Goal: Information Seeking & Learning: Learn about a topic

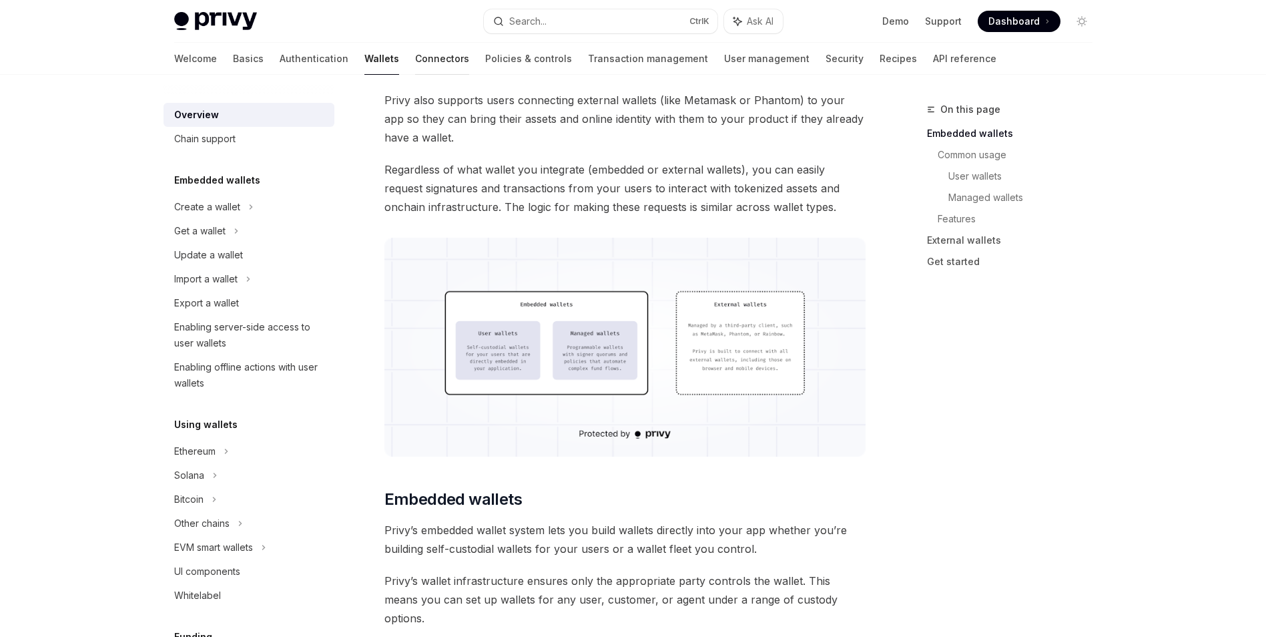
click at [415, 63] on link "Connectors" at bounding box center [442, 59] width 54 height 32
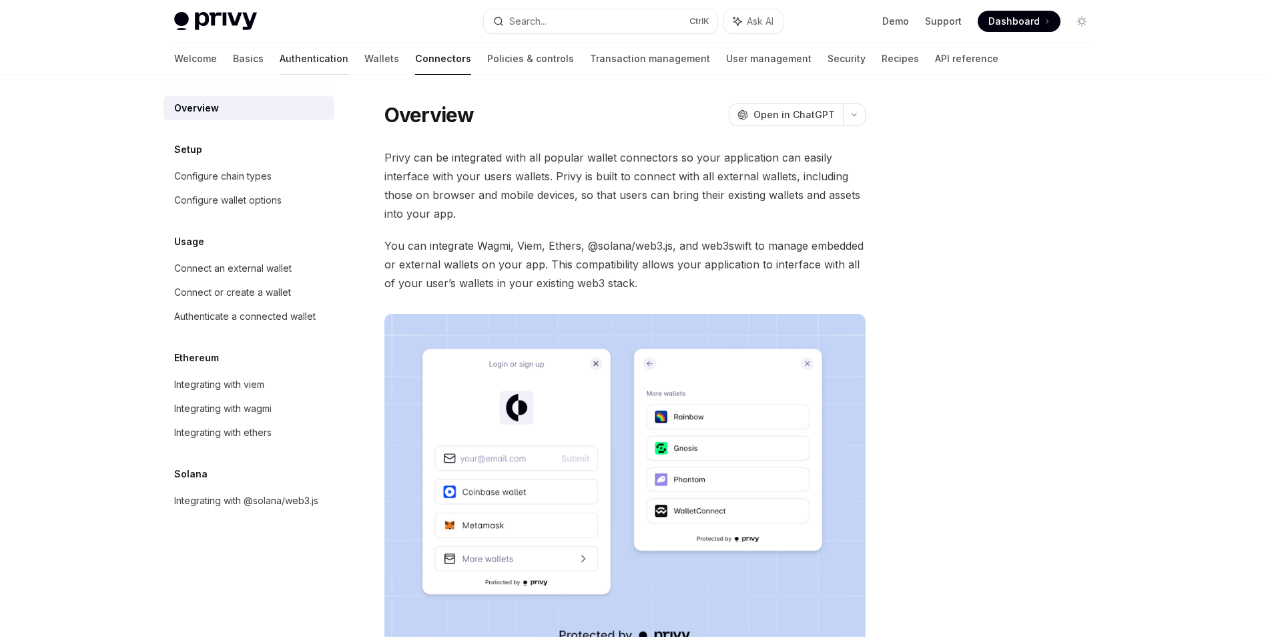
click at [280, 59] on link "Authentication" at bounding box center [314, 59] width 69 height 32
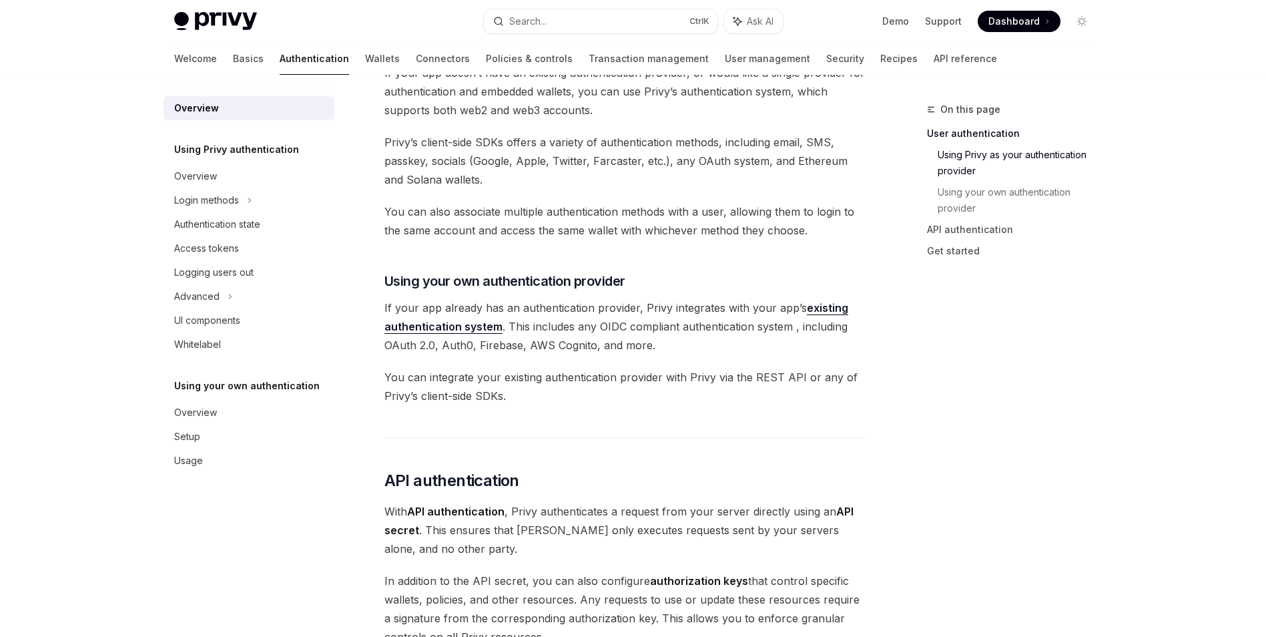
scroll to position [37, 0]
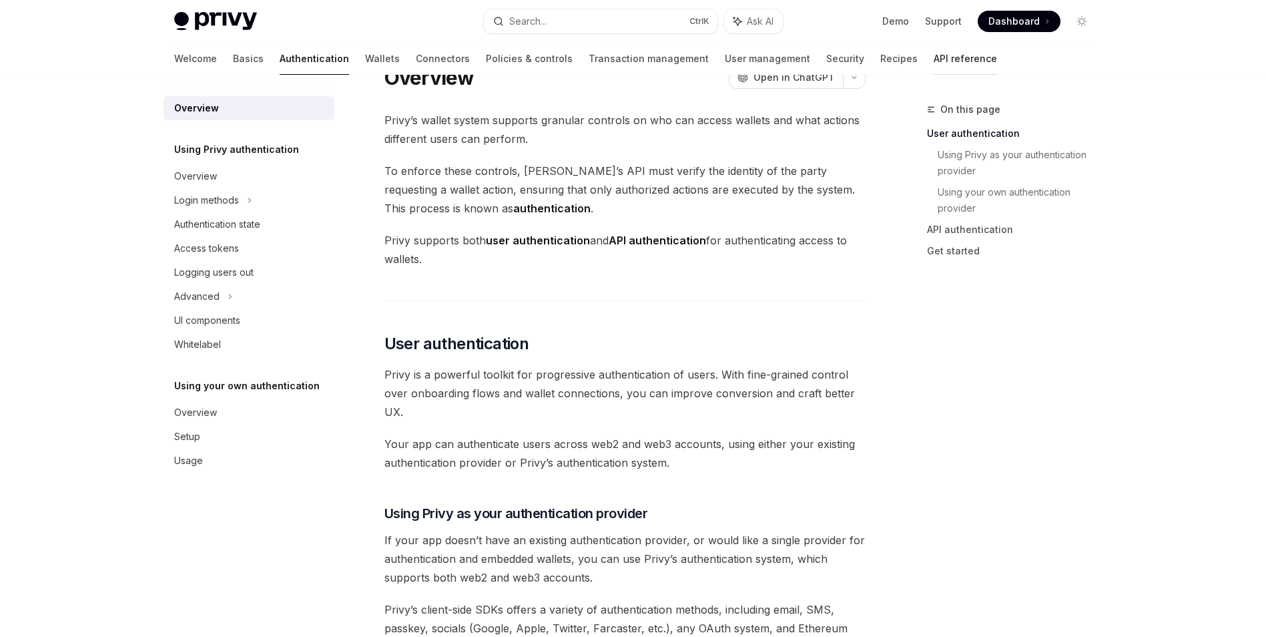
click at [934, 59] on link "API reference" at bounding box center [965, 59] width 63 height 32
type textarea "*"
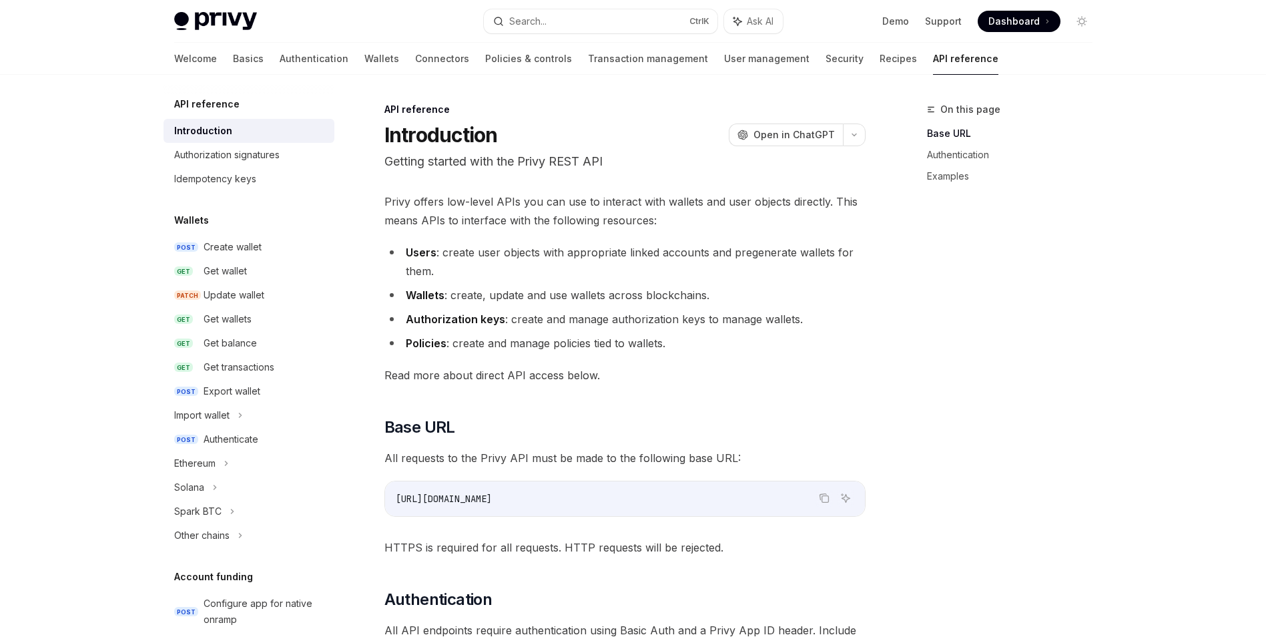
click at [1003, 25] on span "Dashboard" at bounding box center [1013, 21] width 51 height 13
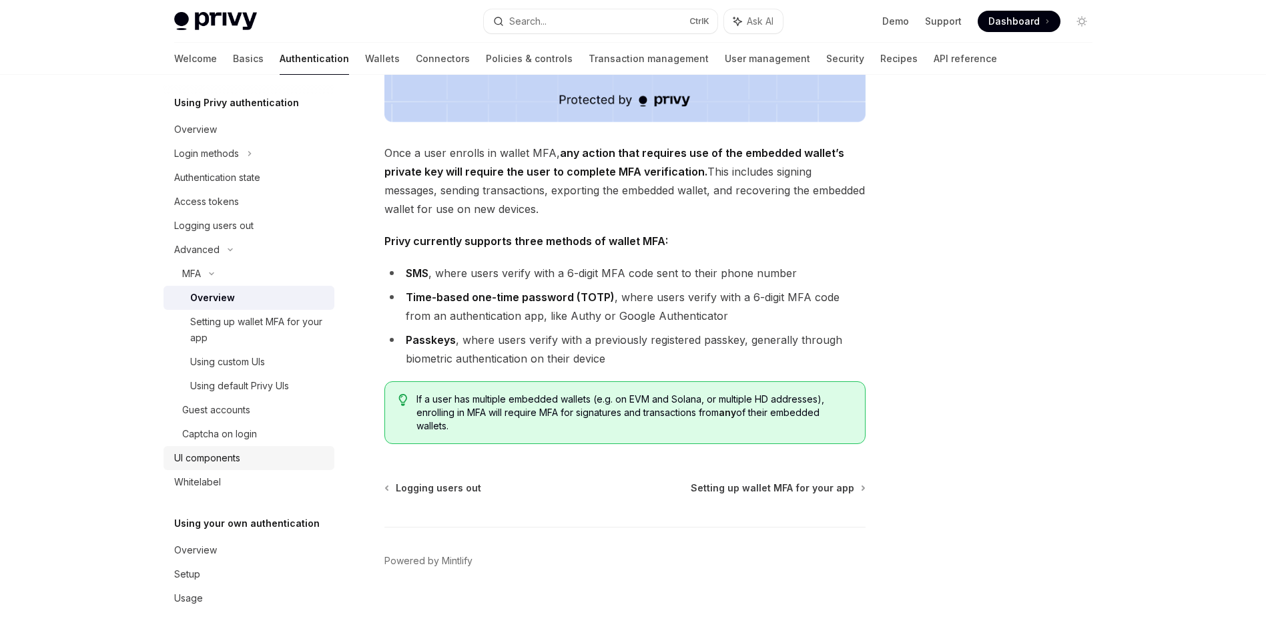
scroll to position [473, 0]
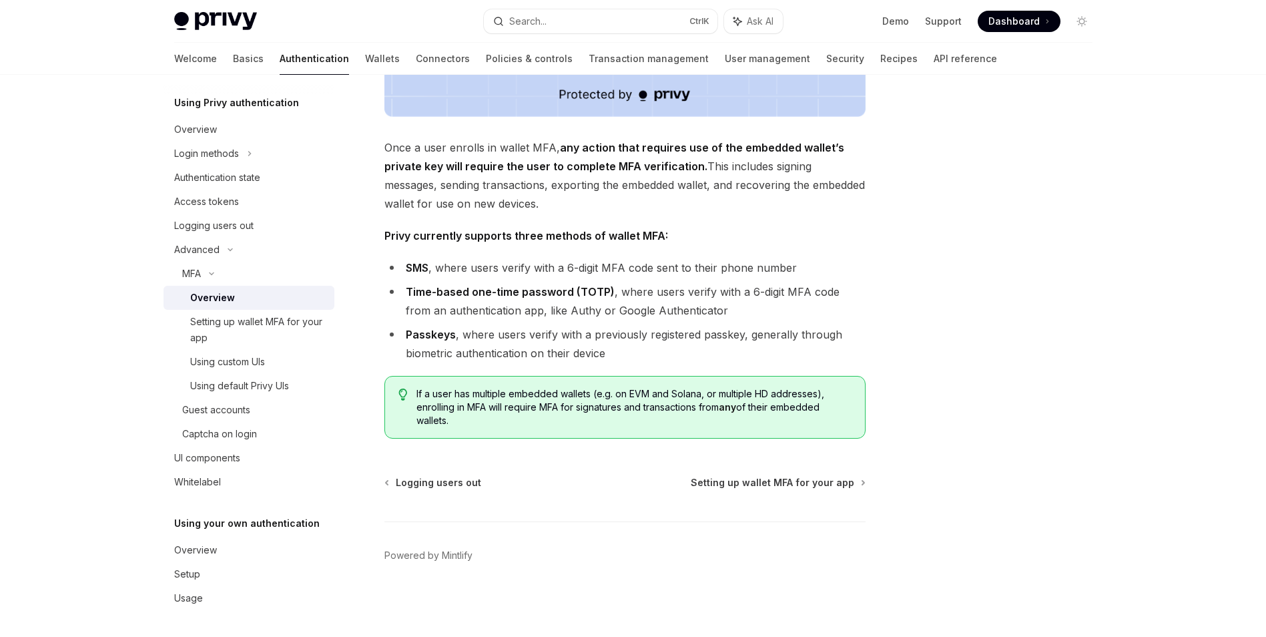
click at [1021, 440] on div at bounding box center [1001, 368] width 203 height 535
